Goal: Find specific page/section: Find specific page/section

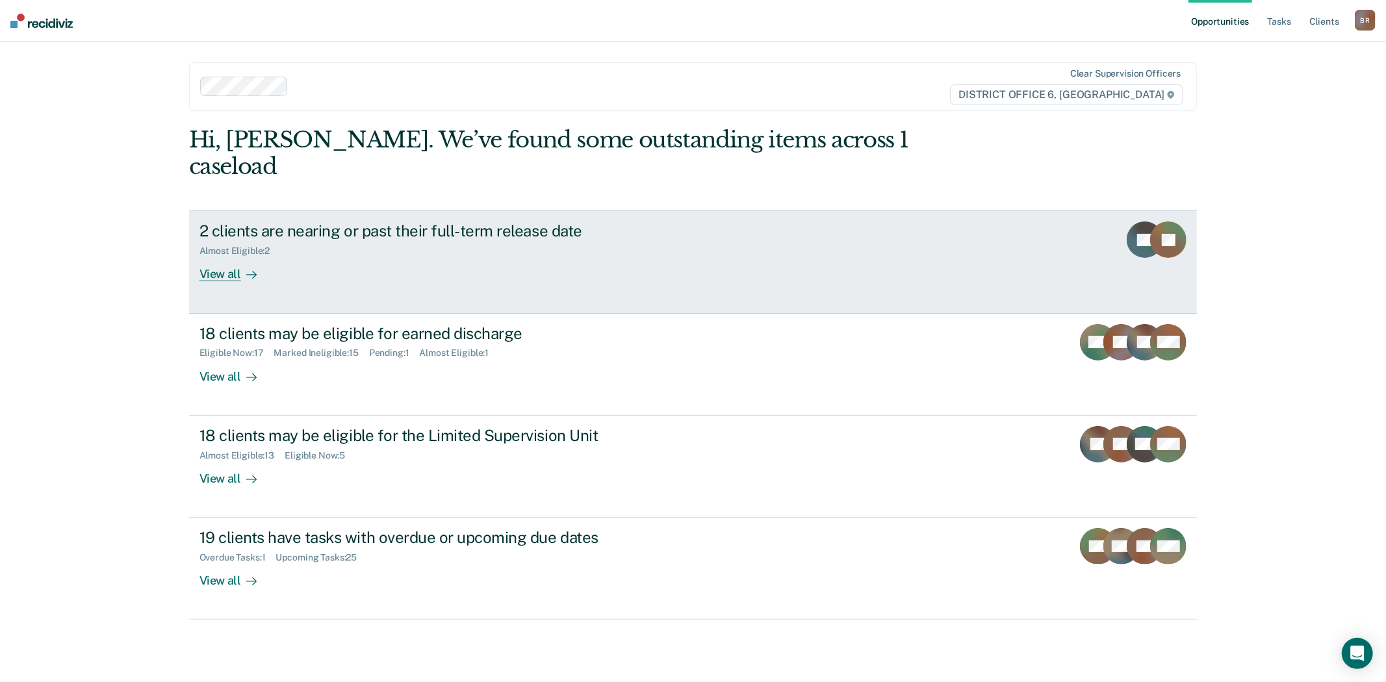
click at [235, 257] on div "View all" at bounding box center [236, 269] width 73 height 25
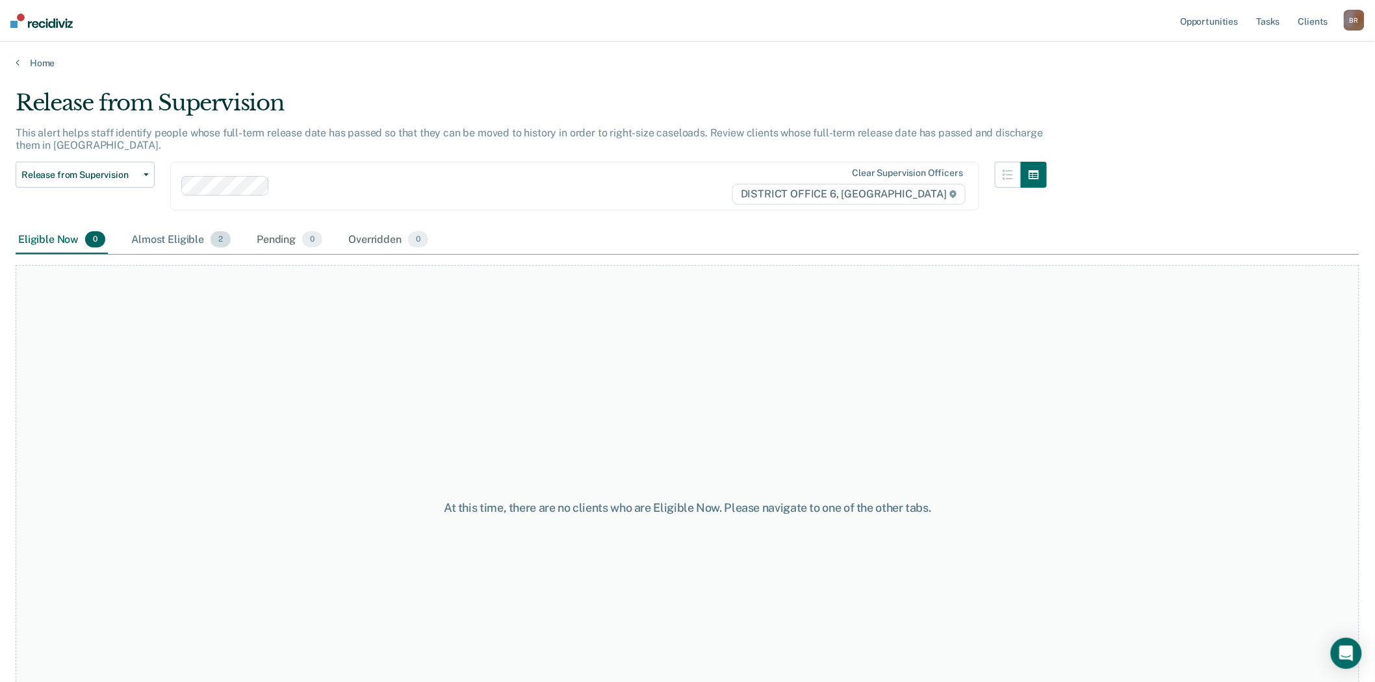
click at [159, 244] on div "Almost Eligible 2" at bounding box center [181, 240] width 105 height 29
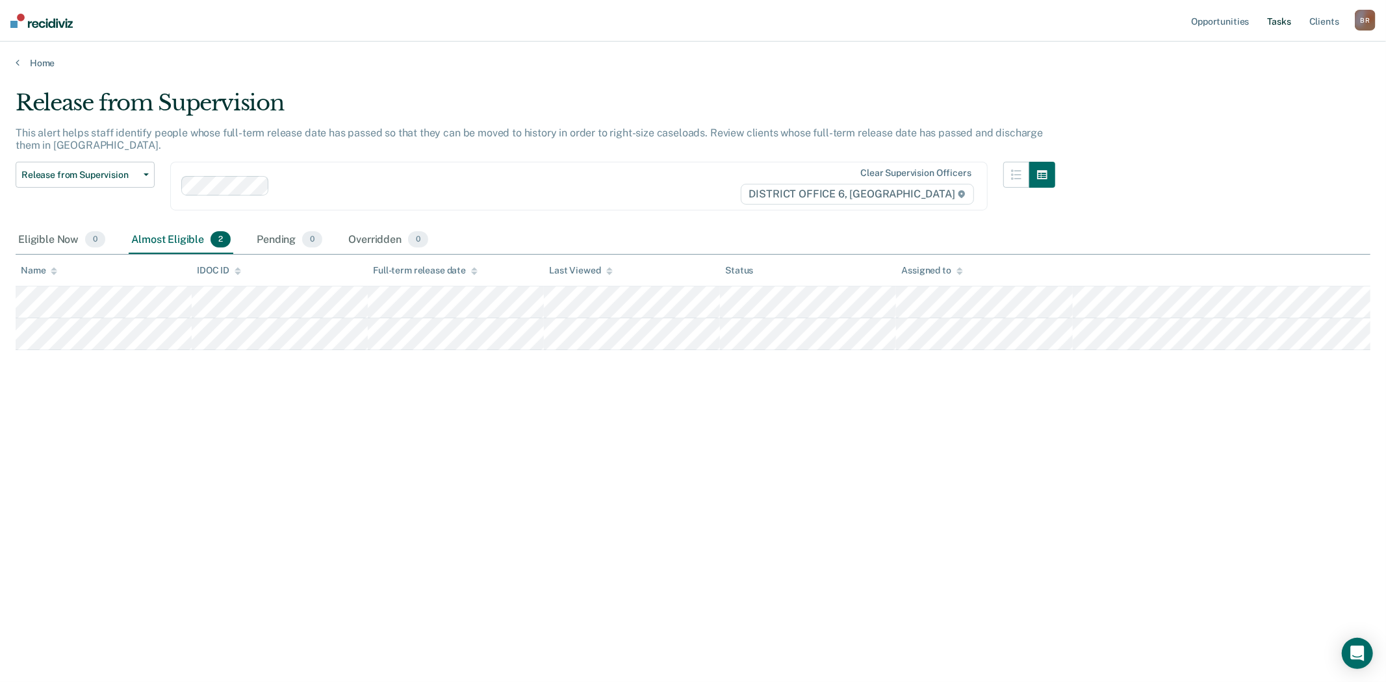
click at [1272, 21] on link "Tasks" at bounding box center [1280, 21] width 29 height 42
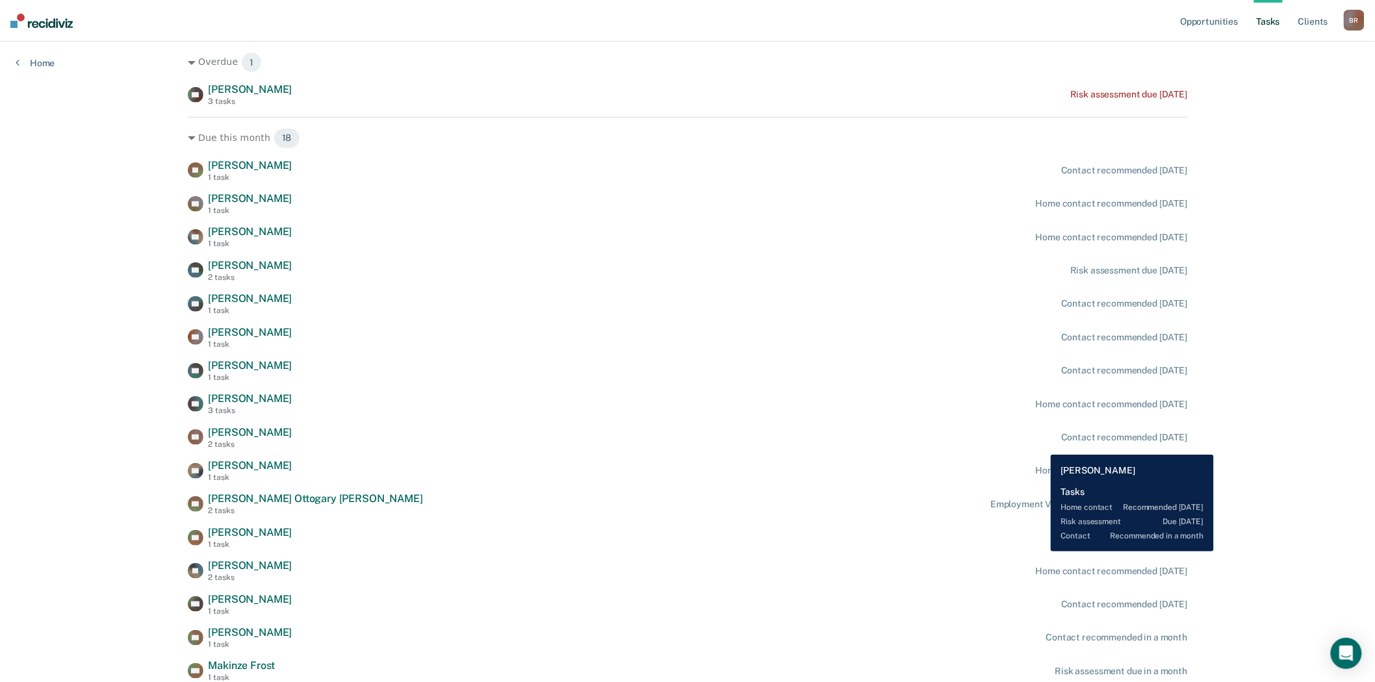
scroll to position [216, 0]
